Goal: Transaction & Acquisition: Purchase product/service

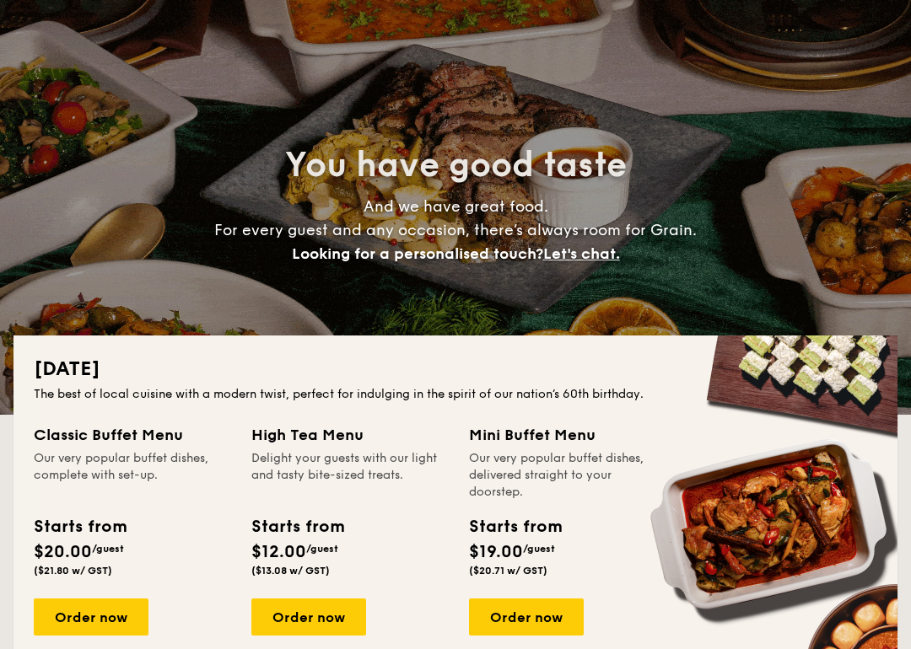
scroll to position [60, 0]
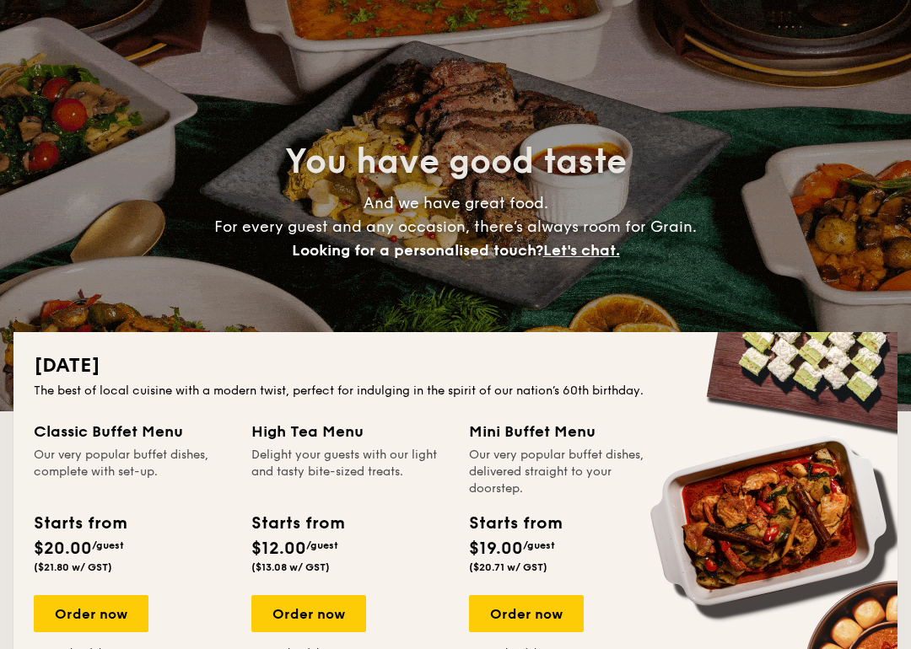
click at [560, 428] on div "Mini Buffet Menu" at bounding box center [567, 433] width 197 height 24
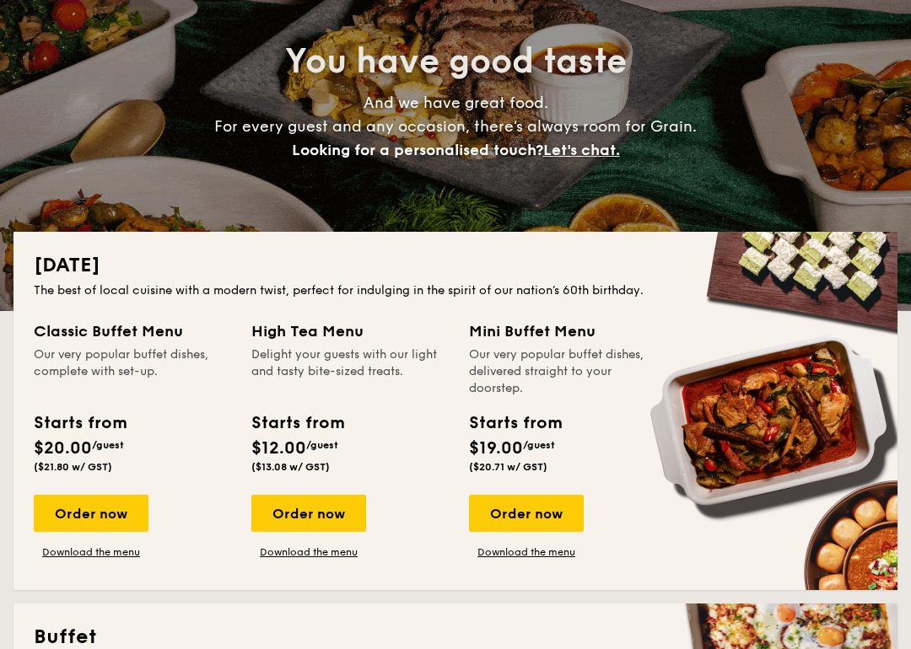
scroll to position [161, 0]
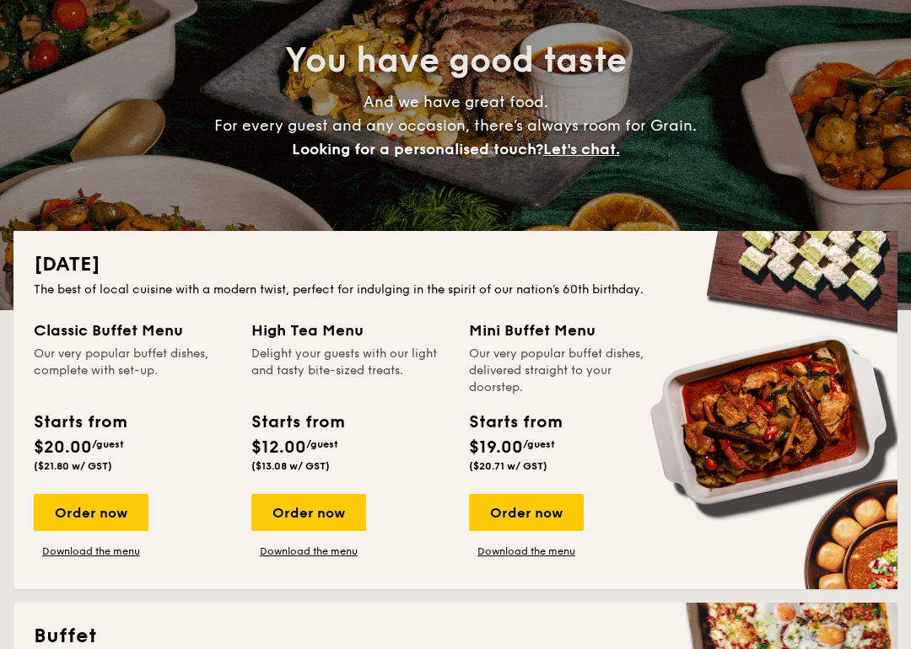
click at [536, 516] on div "Order now" at bounding box center [526, 513] width 115 height 37
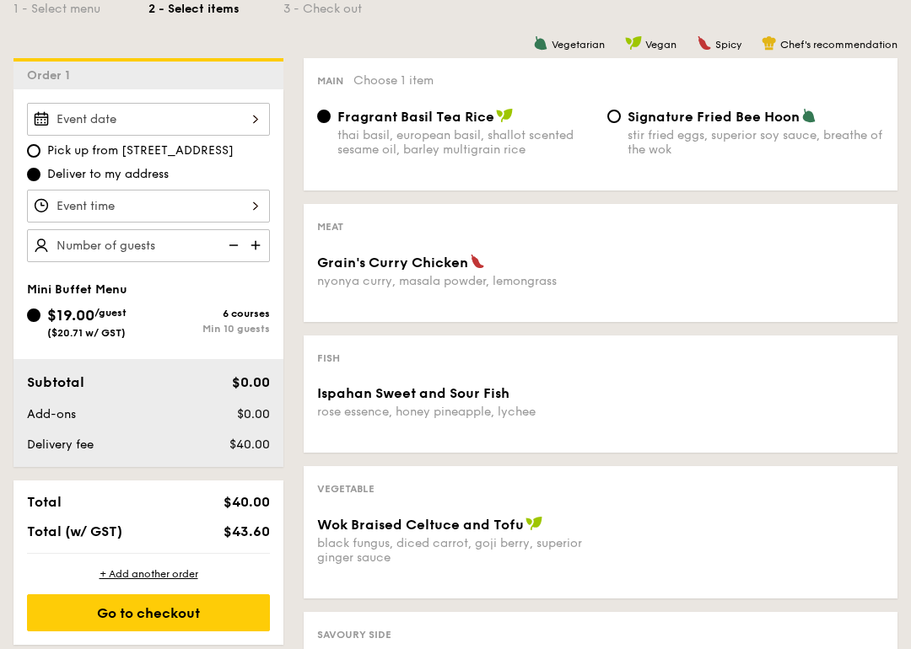
scroll to position [435, 0]
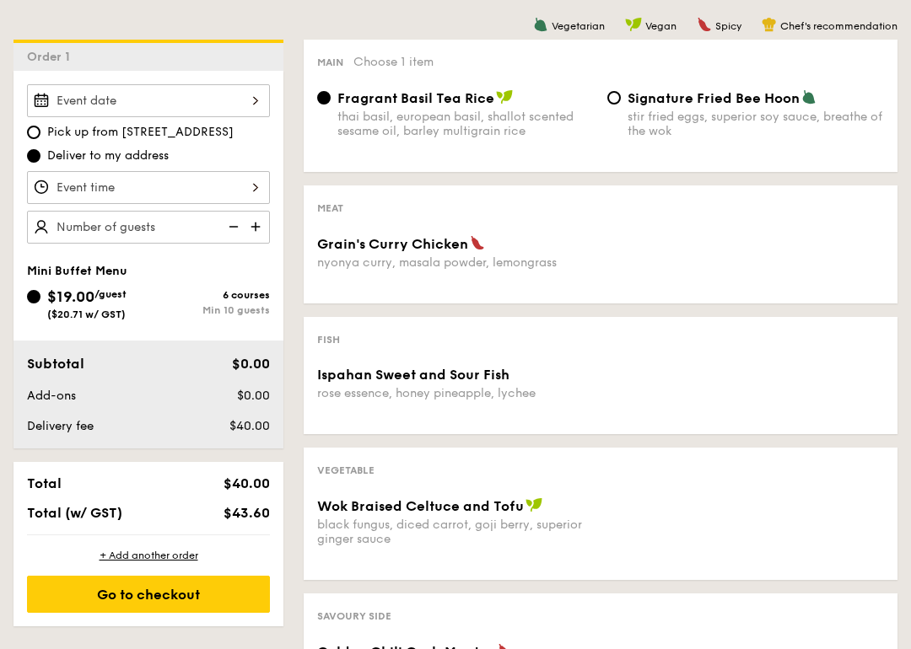
click at [263, 230] on img at bounding box center [257, 228] width 25 height 32
click at [260, 229] on img at bounding box center [257, 227] width 25 height 32
click at [263, 224] on img at bounding box center [257, 227] width 25 height 32
type input "20 guests"
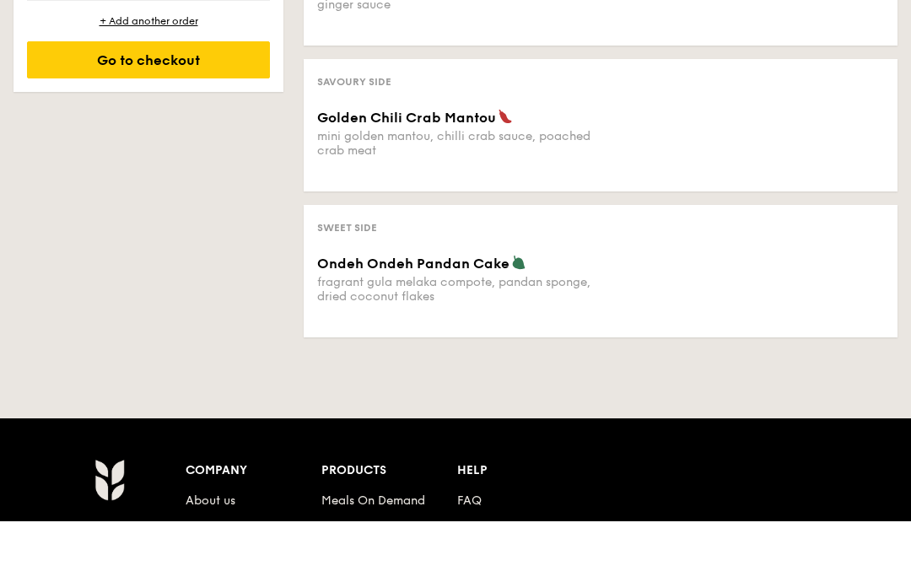
scroll to position [970, 0]
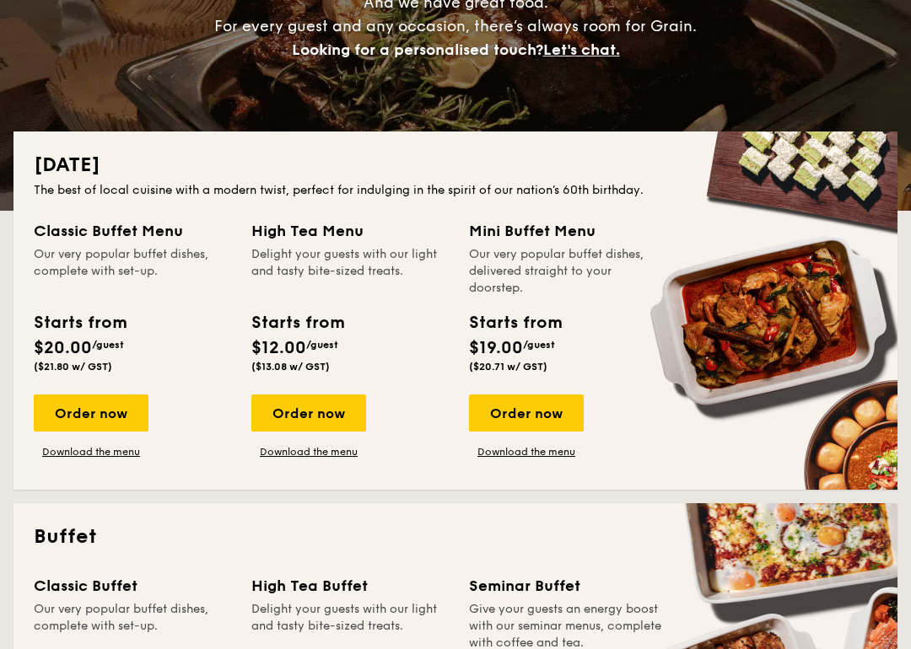
scroll to position [271, 0]
